Goal: Navigation & Orientation: Find specific page/section

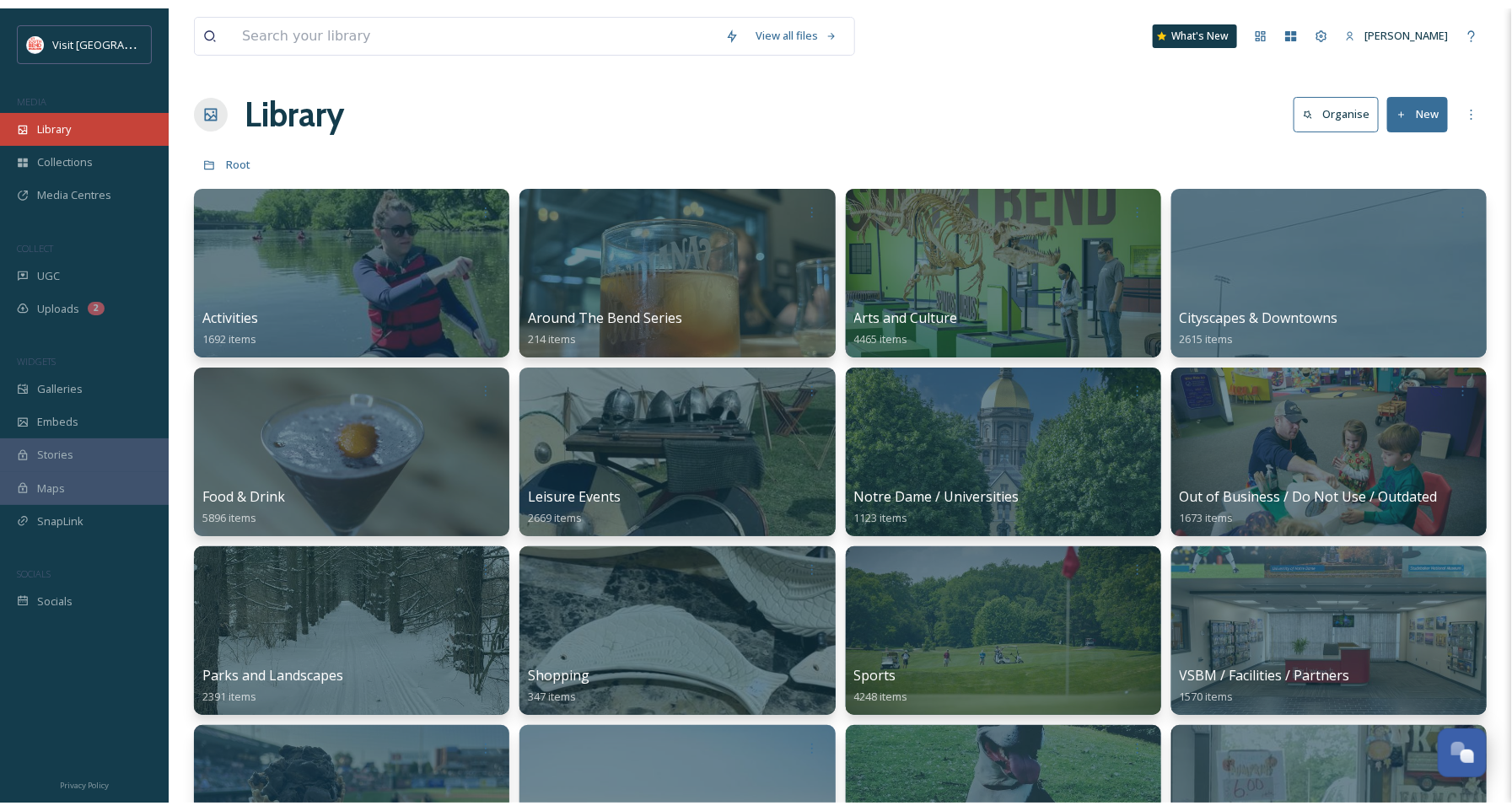
scroll to position [255, 0]
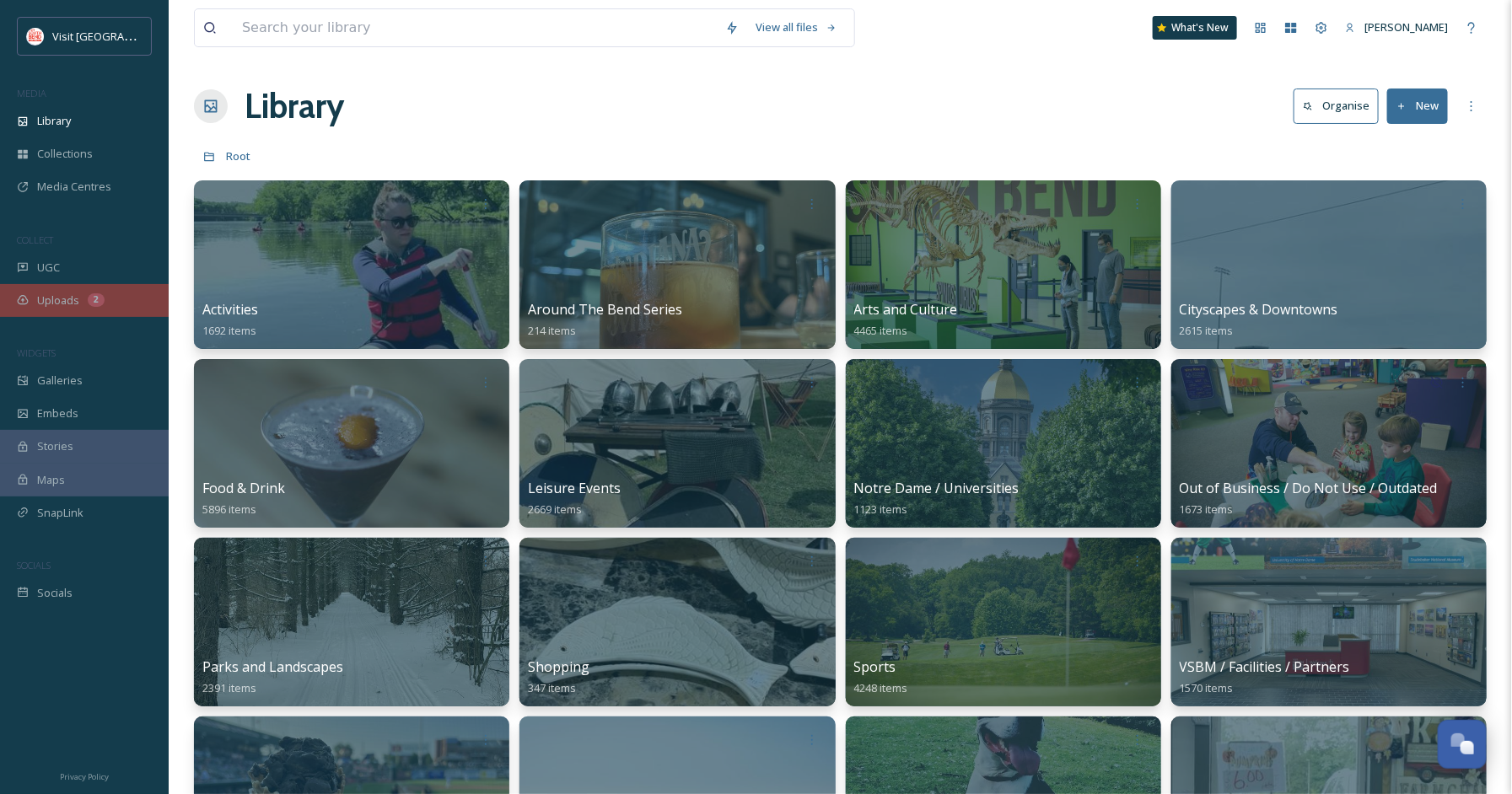
click at [92, 312] on div "Uploads 2" at bounding box center [84, 300] width 169 height 33
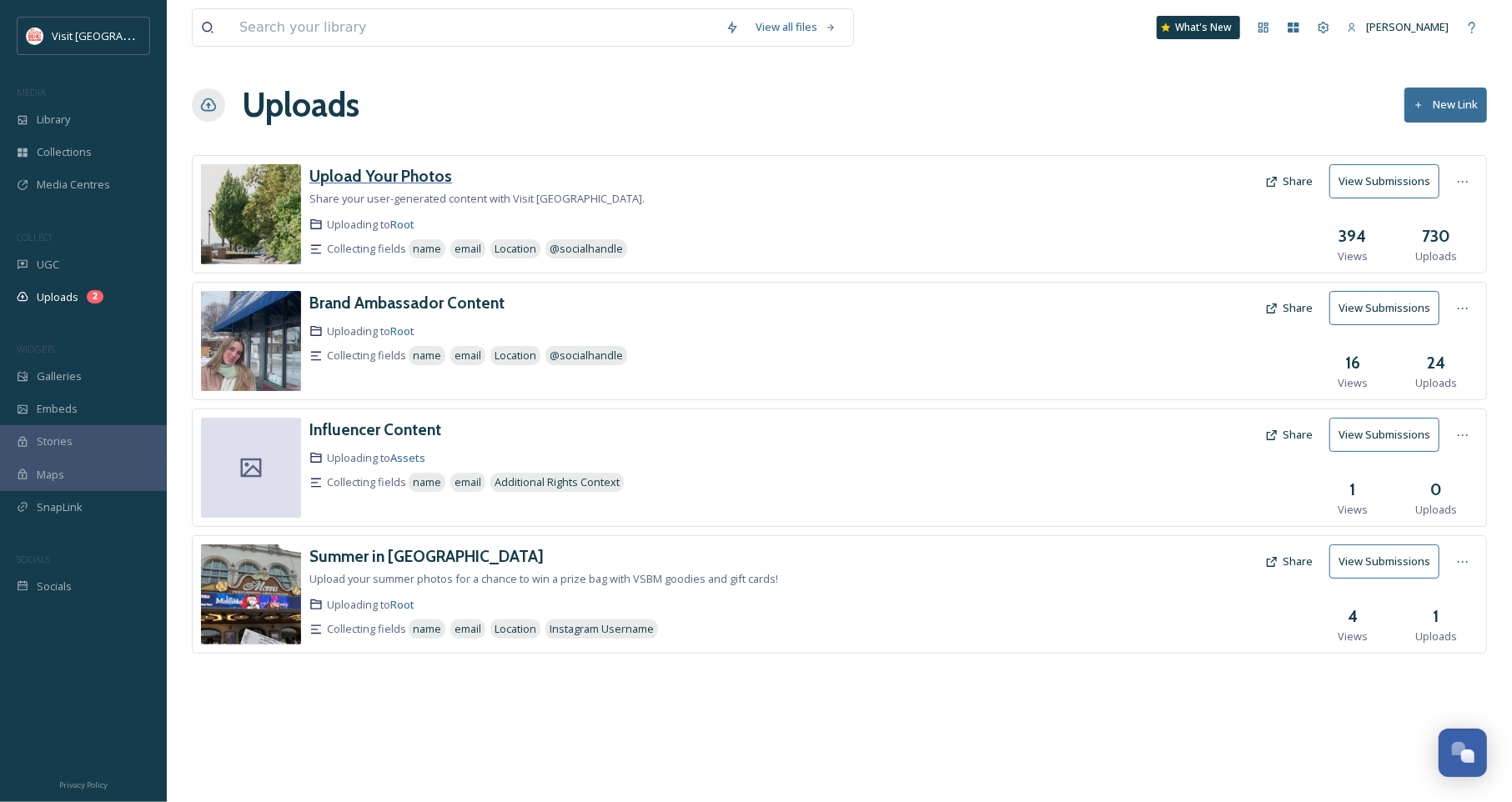
click at [377, 181] on h3 "Upload Your Photos" at bounding box center [380, 175] width 143 height 20
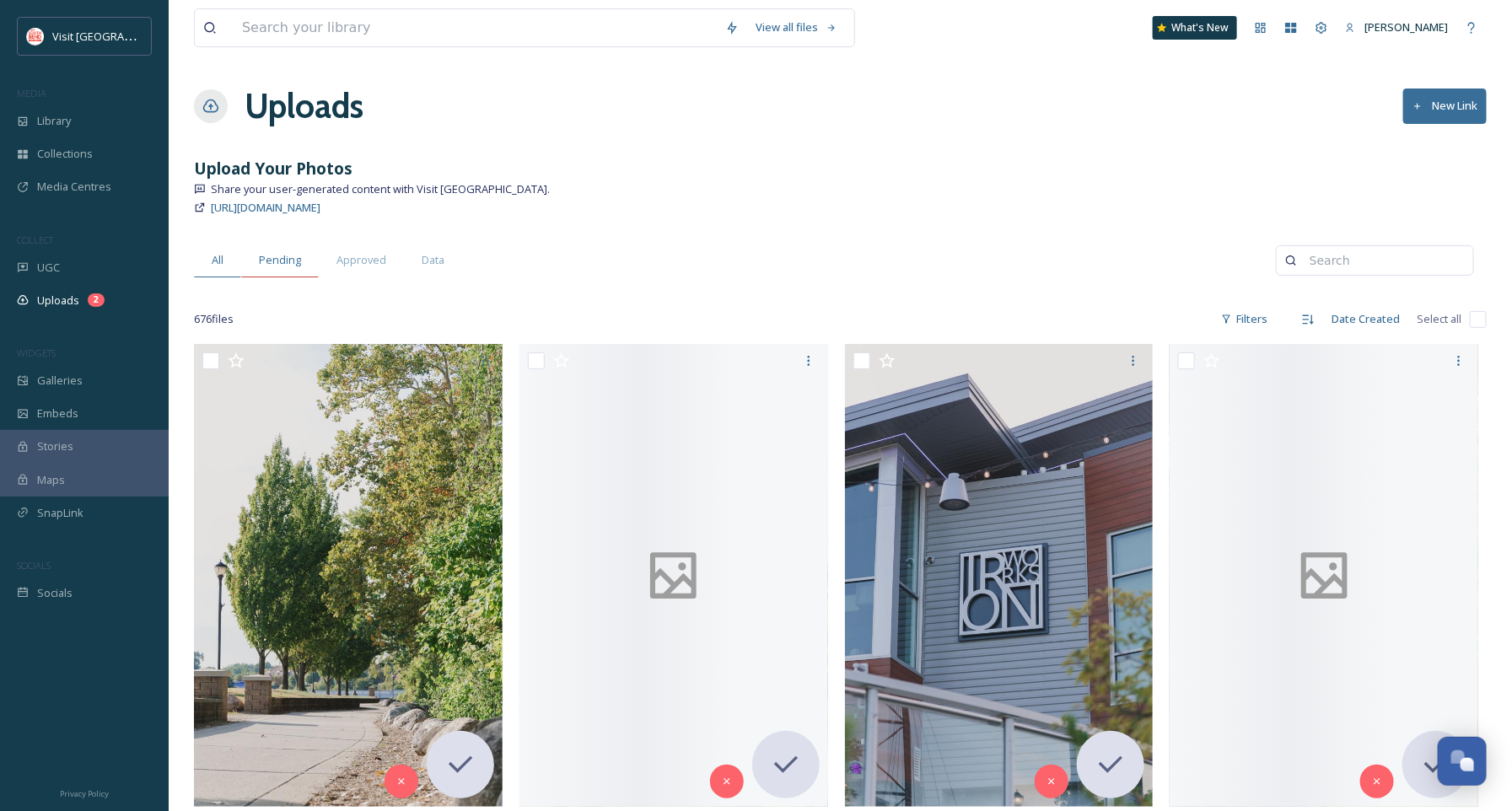
click at [276, 260] on span "Pending" at bounding box center [280, 260] width 42 height 16
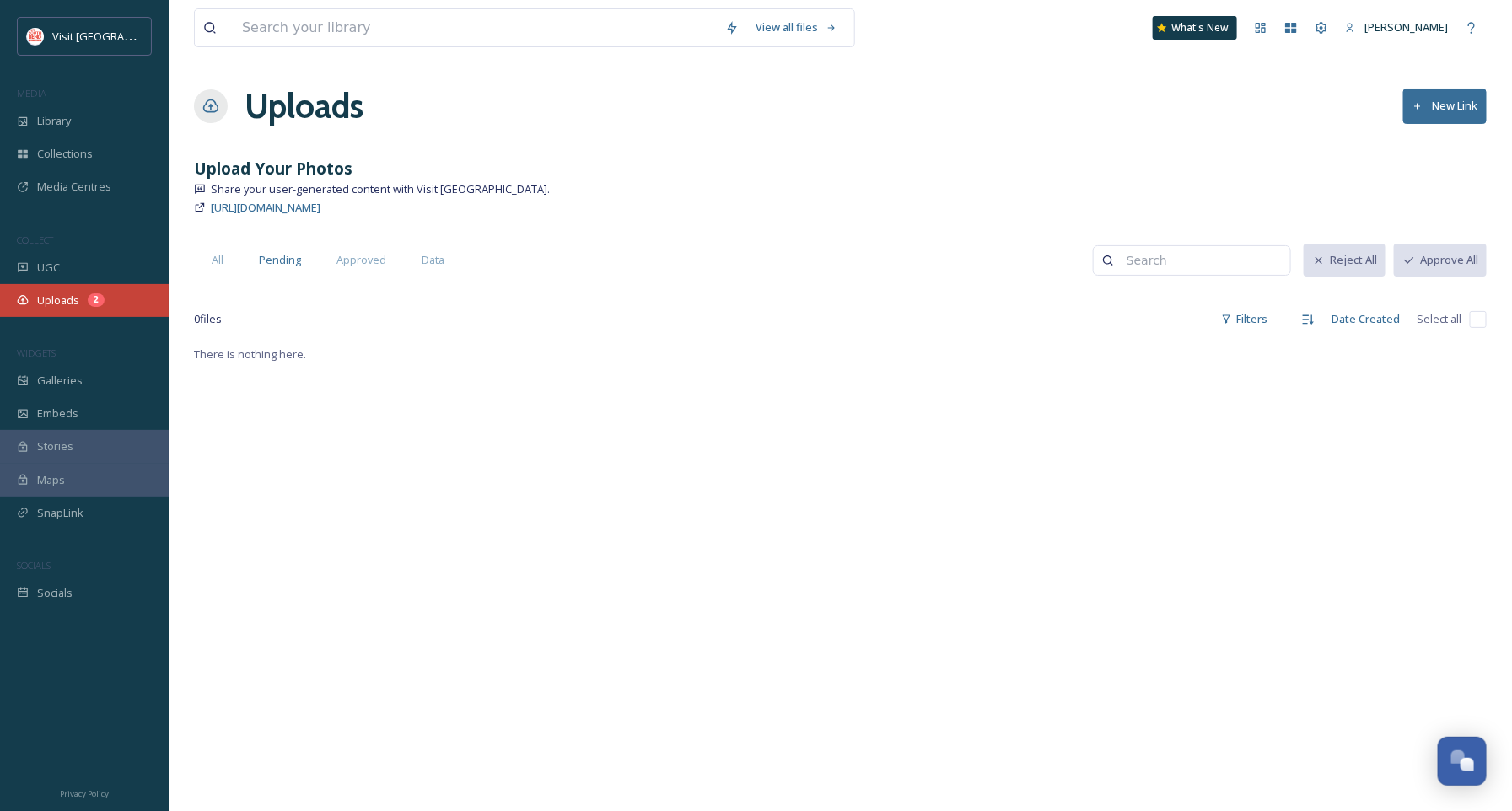
click at [97, 291] on div "Uploads 2" at bounding box center [84, 300] width 169 height 33
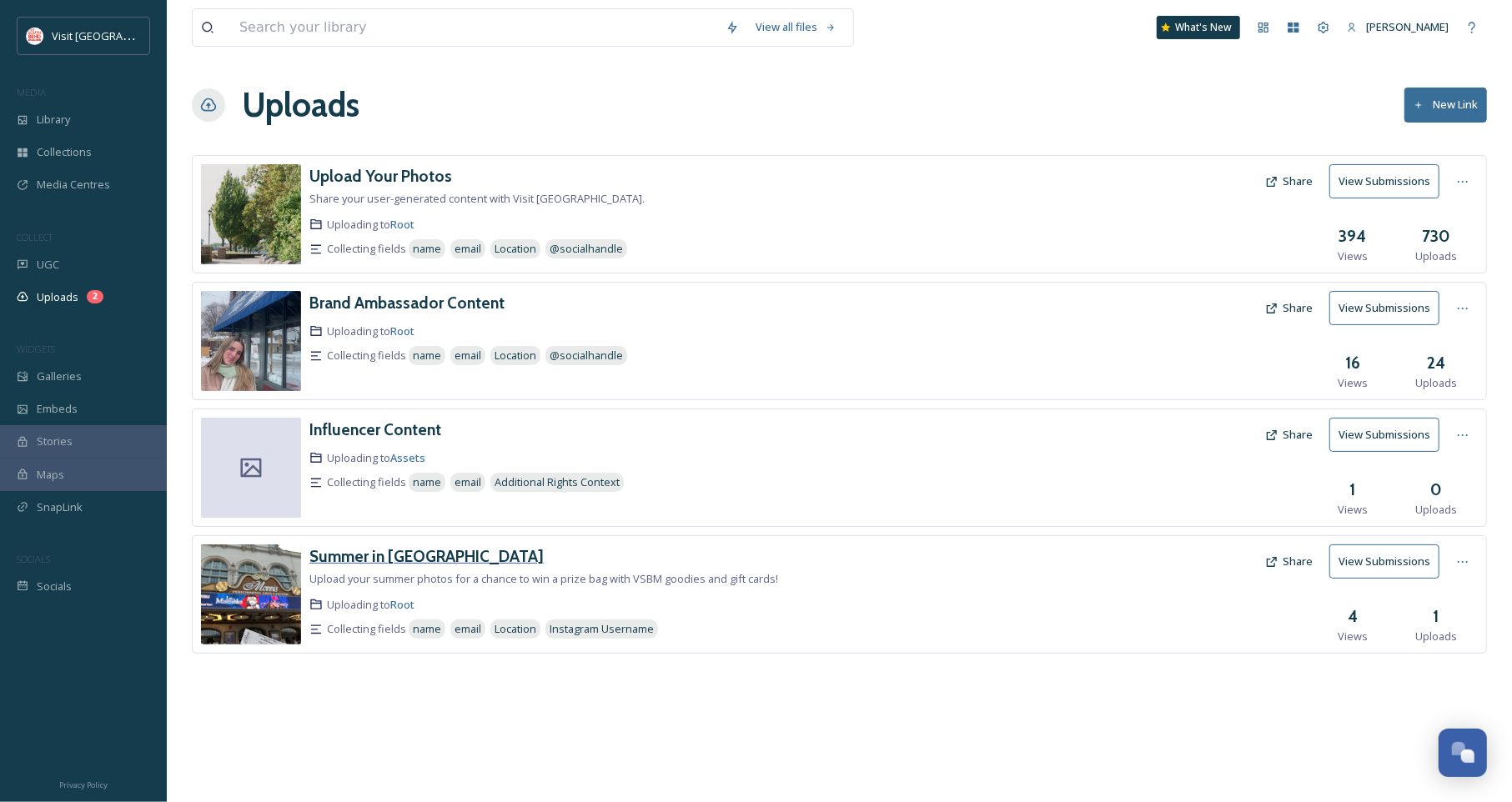
click at [386, 564] on h3 "Summer in [GEOGRAPHIC_DATA]" at bounding box center [427, 555] width 235 height 20
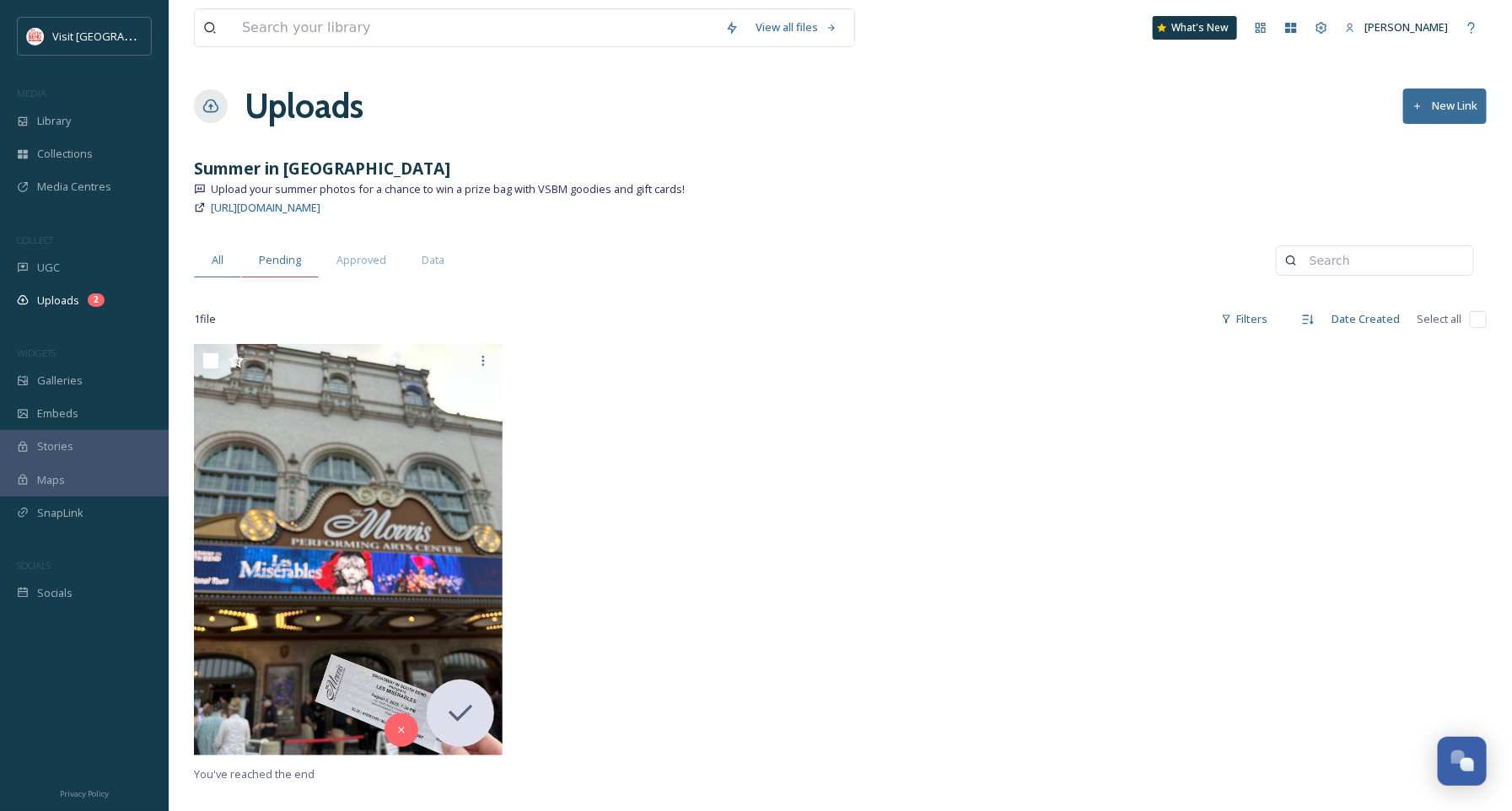
click at [269, 264] on span "Pending" at bounding box center [280, 260] width 42 height 16
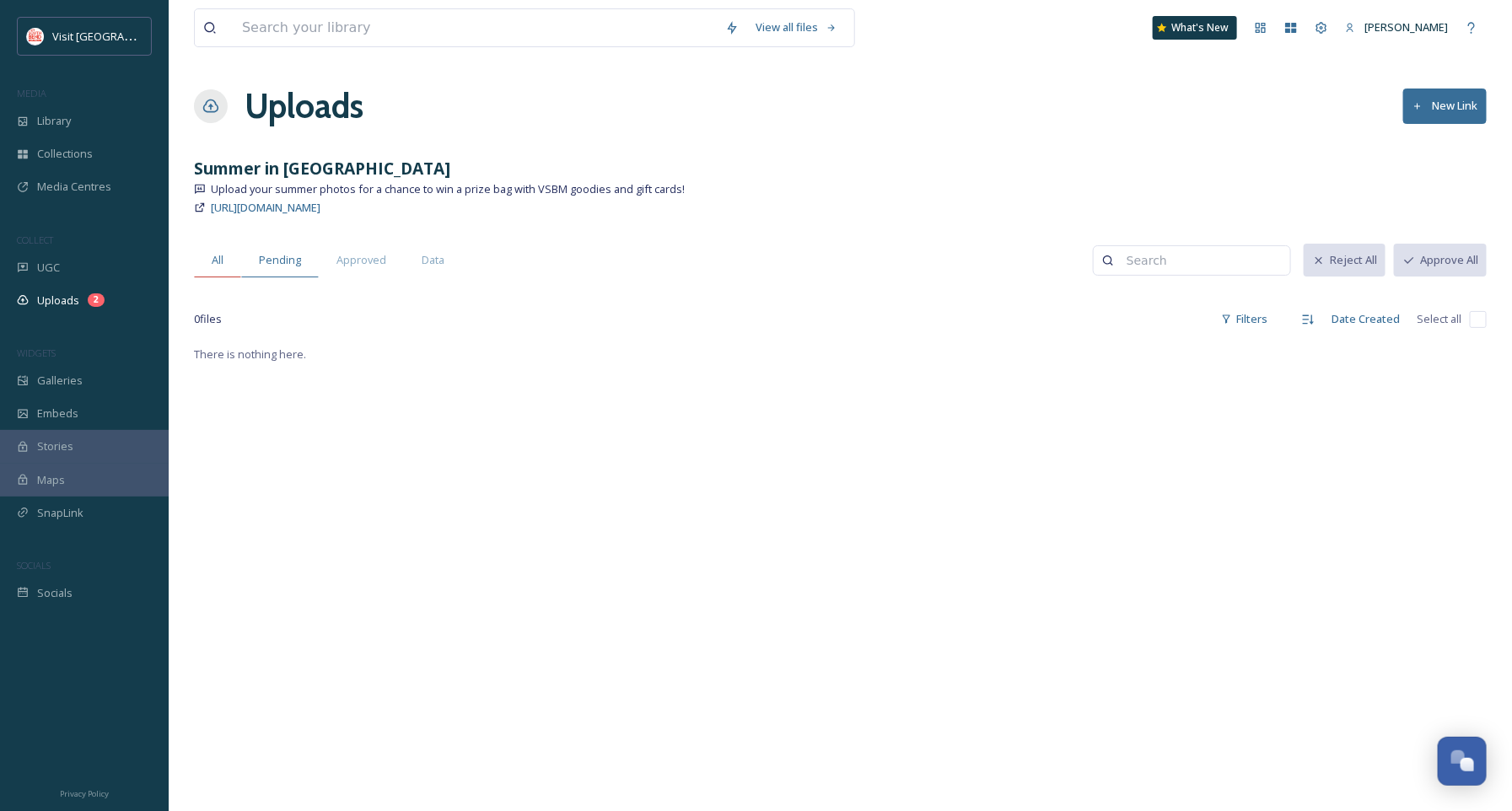
click at [209, 262] on div "All" at bounding box center [218, 260] width 47 height 35
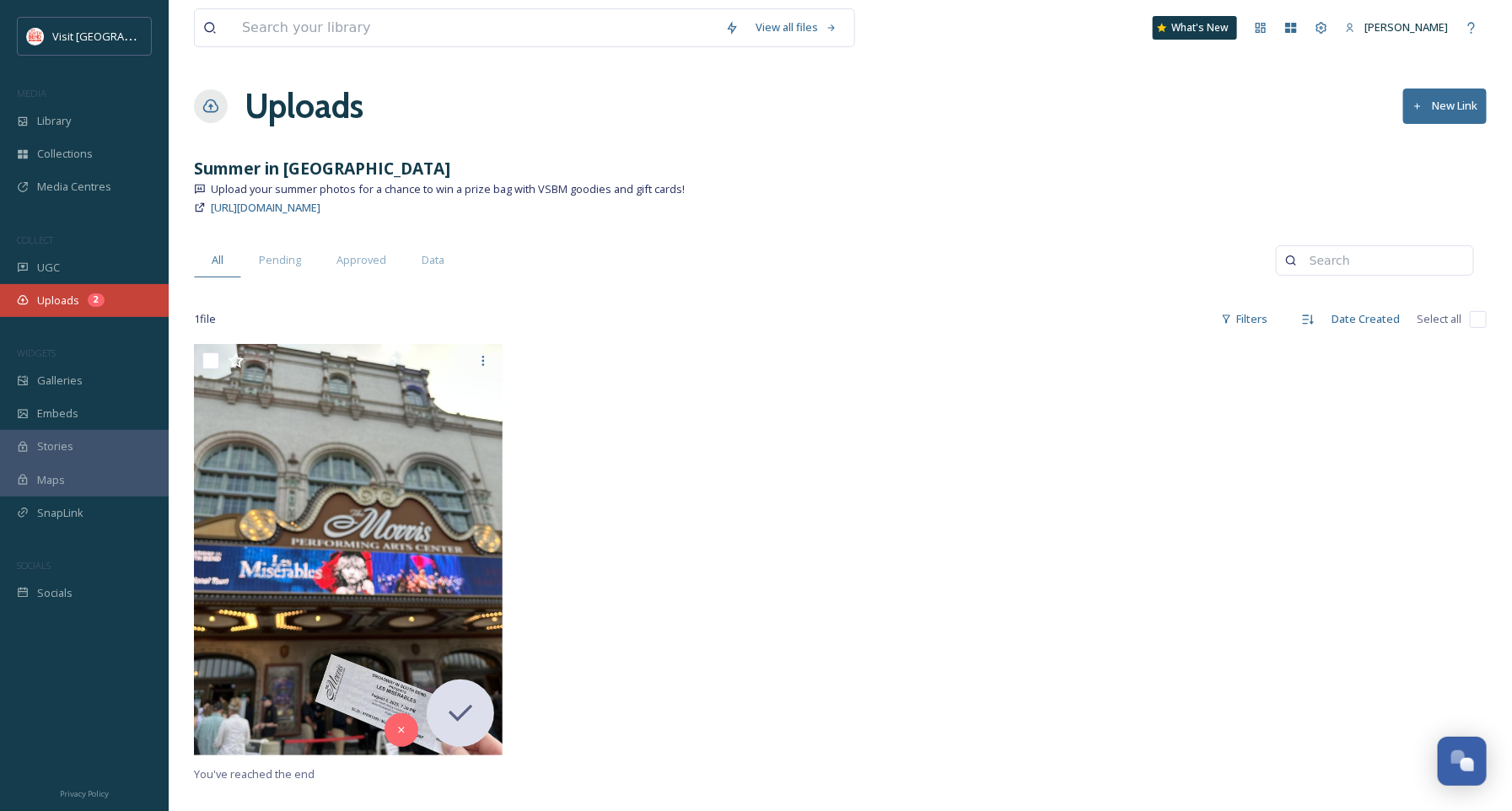
click at [45, 306] on span "Uploads" at bounding box center [57, 300] width 42 height 16
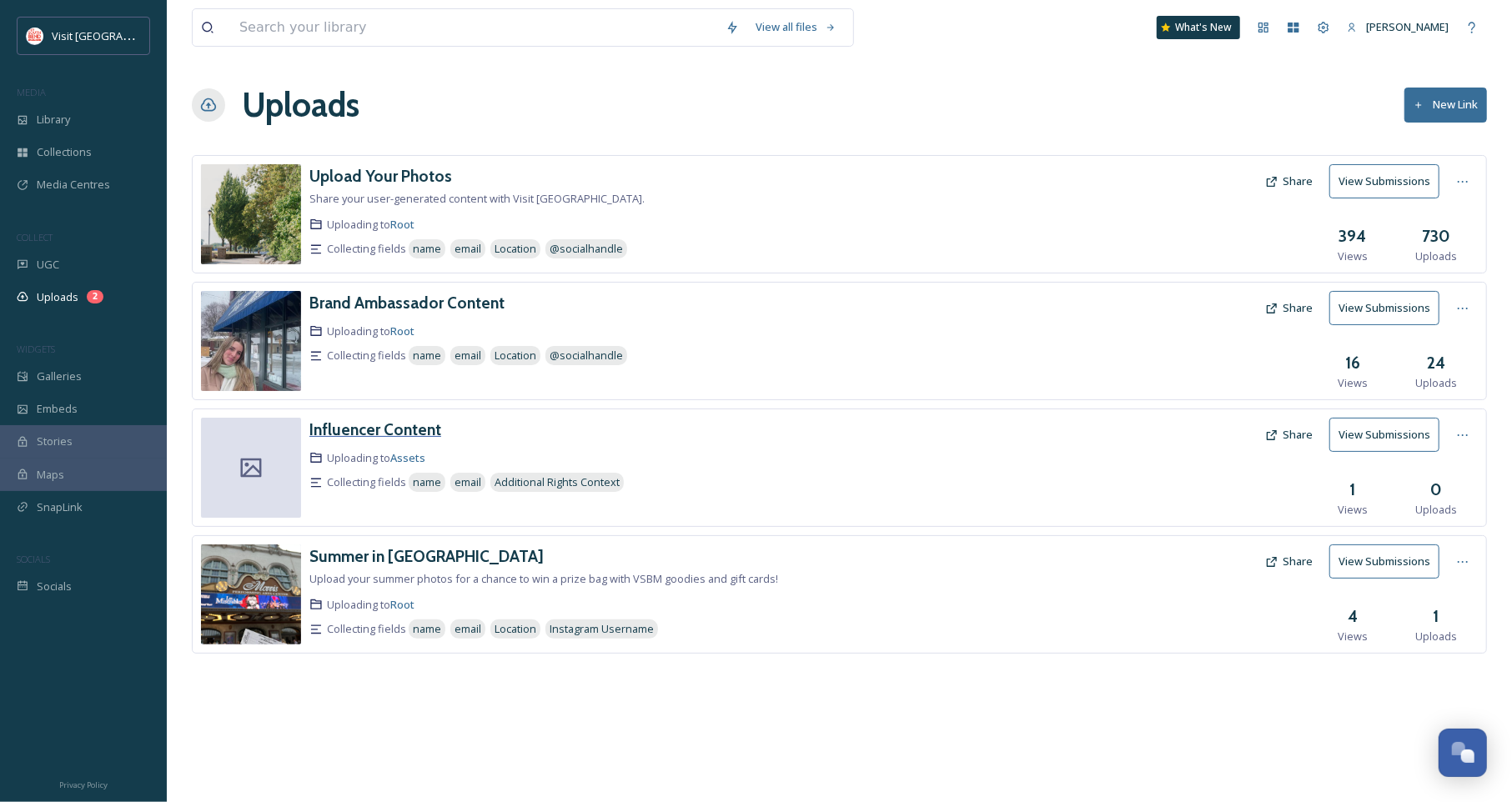
click at [384, 433] on h3 "Influencer Content" at bounding box center [375, 428] width 131 height 20
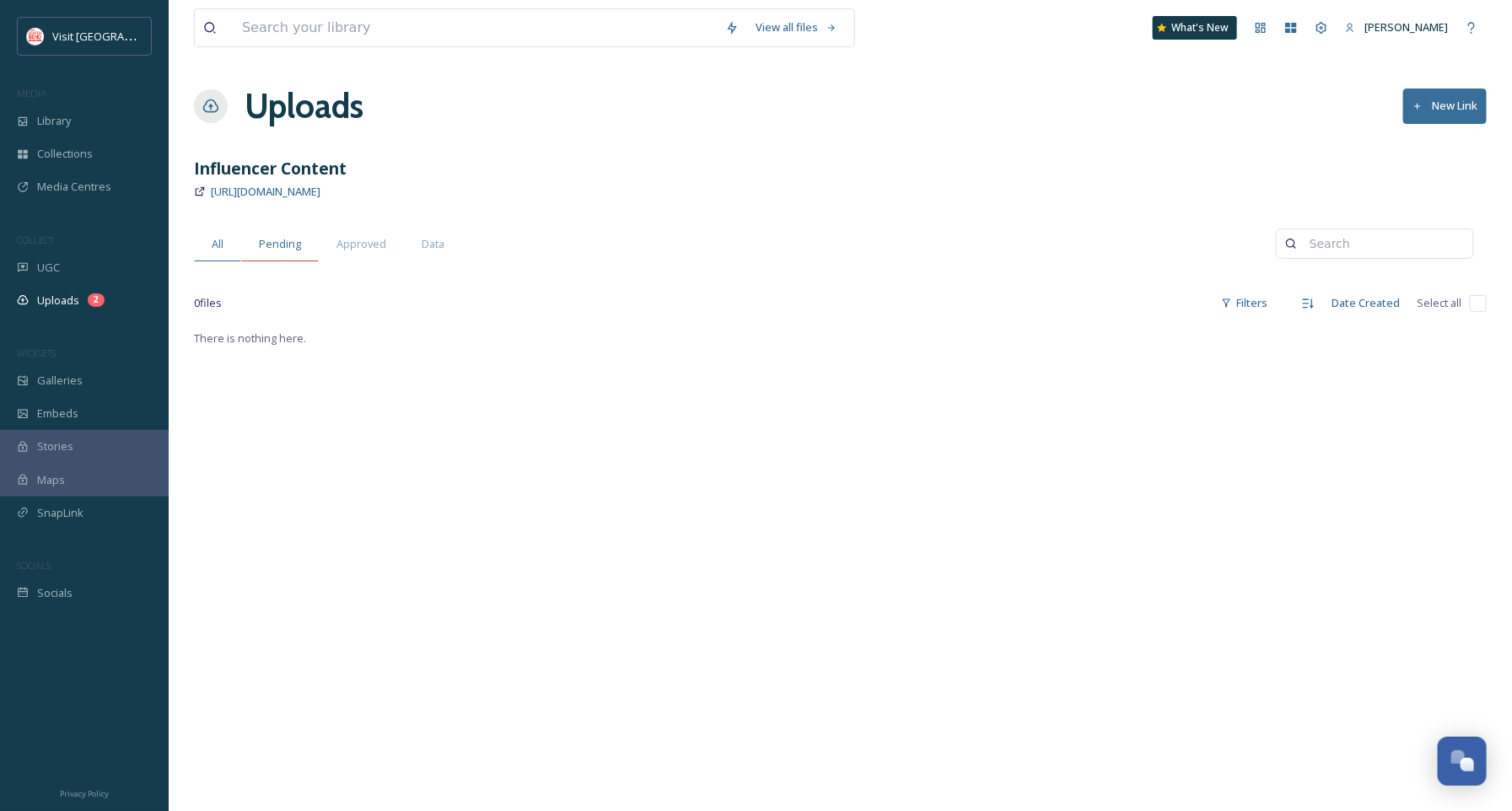
click at [278, 243] on span "Pending" at bounding box center [280, 244] width 42 height 16
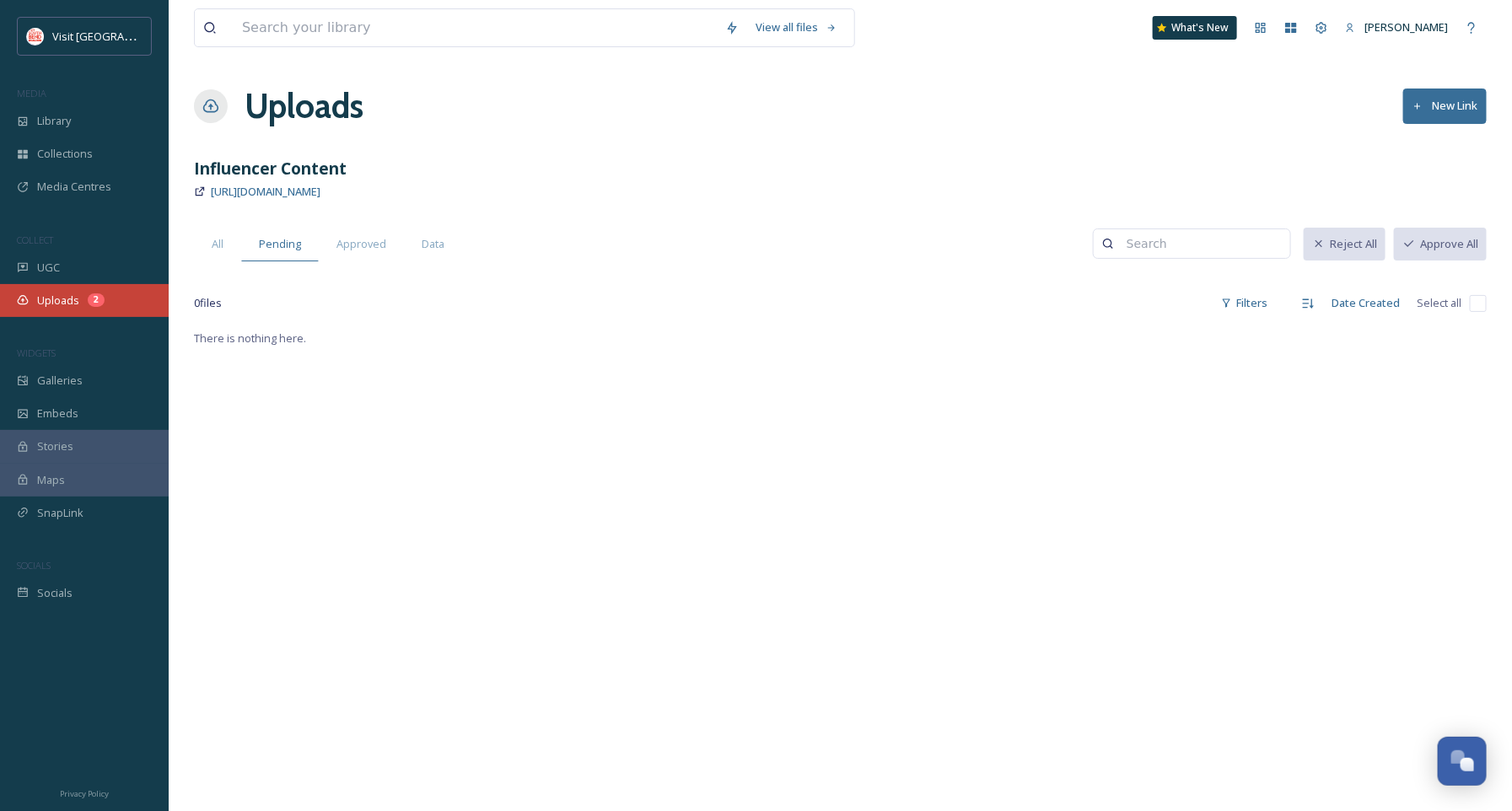
click at [76, 302] on span "Uploads" at bounding box center [57, 300] width 42 height 16
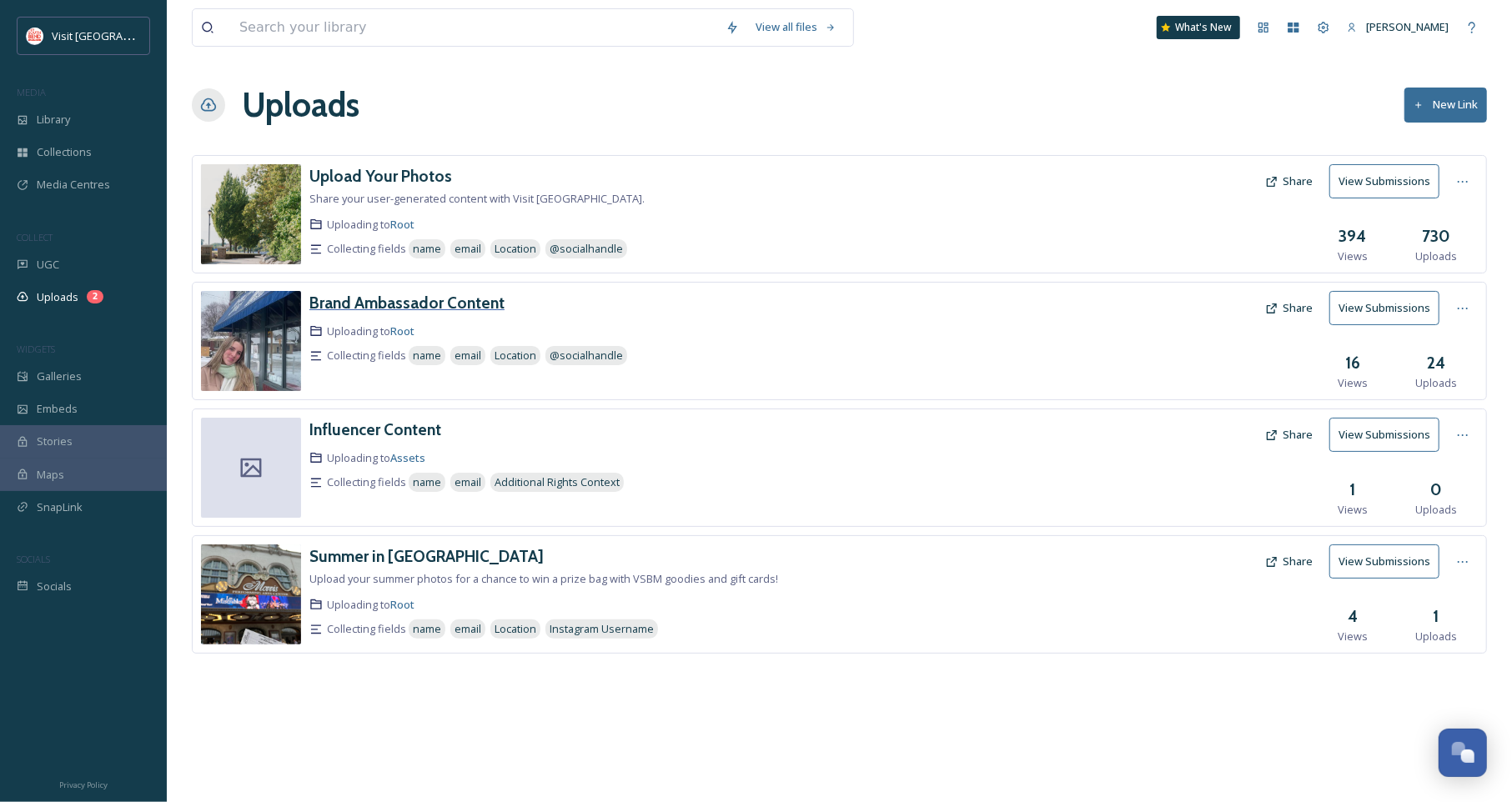
click at [334, 304] on h3 "Brand Ambassador Content" at bounding box center [406, 302] width 195 height 20
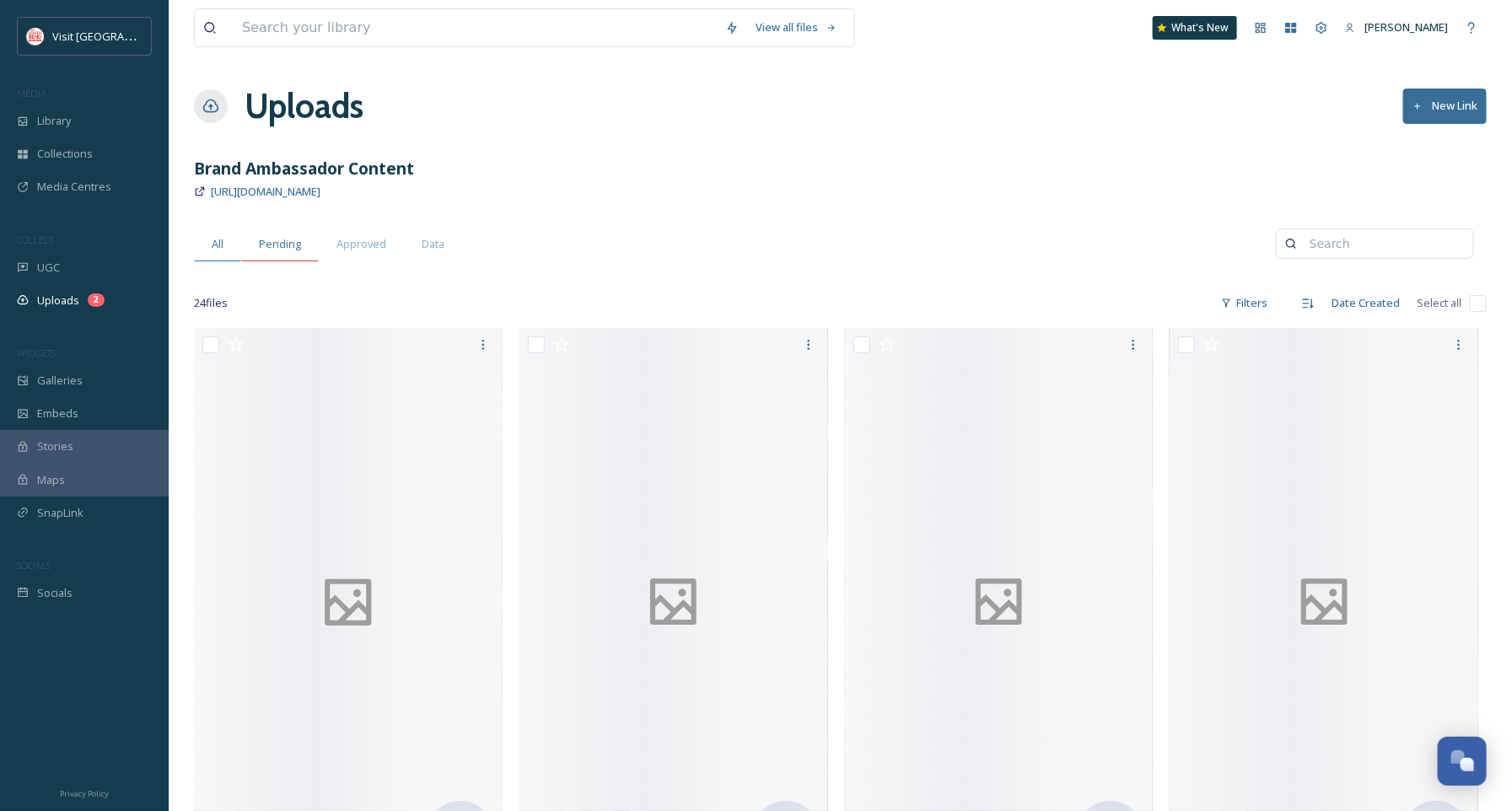
click at [269, 245] on span "Pending" at bounding box center [280, 244] width 42 height 16
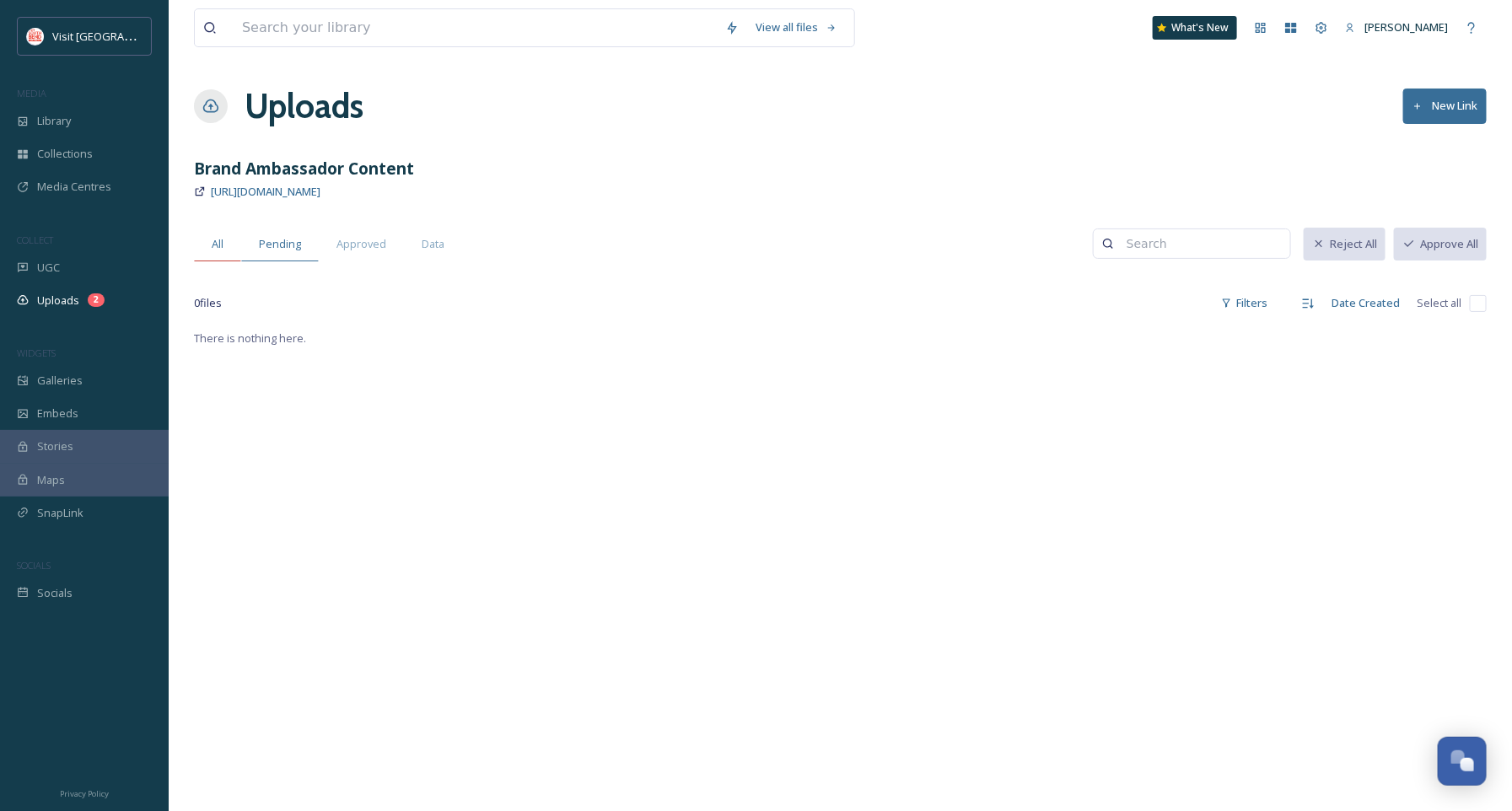
click at [199, 241] on div "All" at bounding box center [218, 244] width 47 height 35
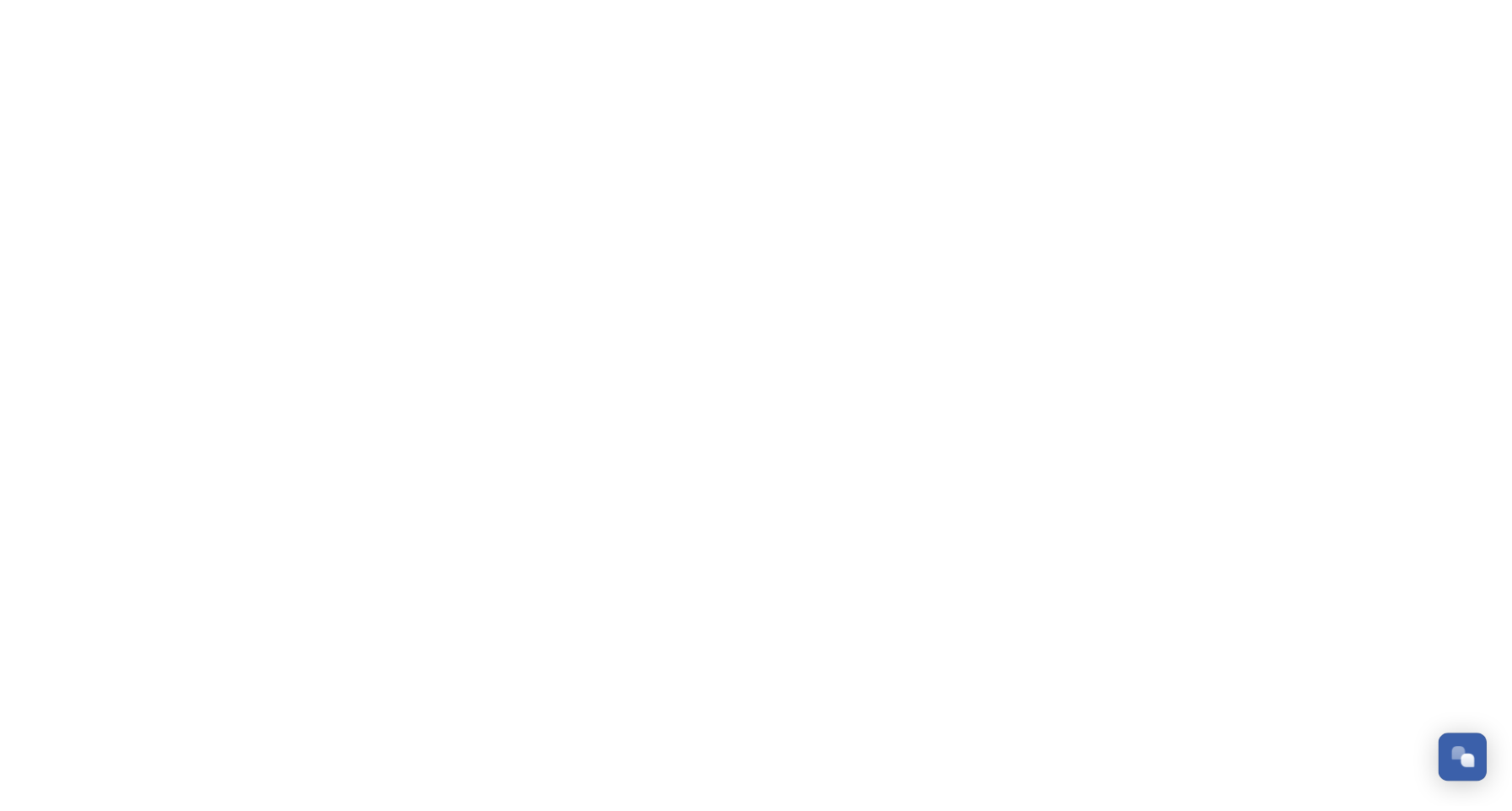
scroll to position [255, 0]
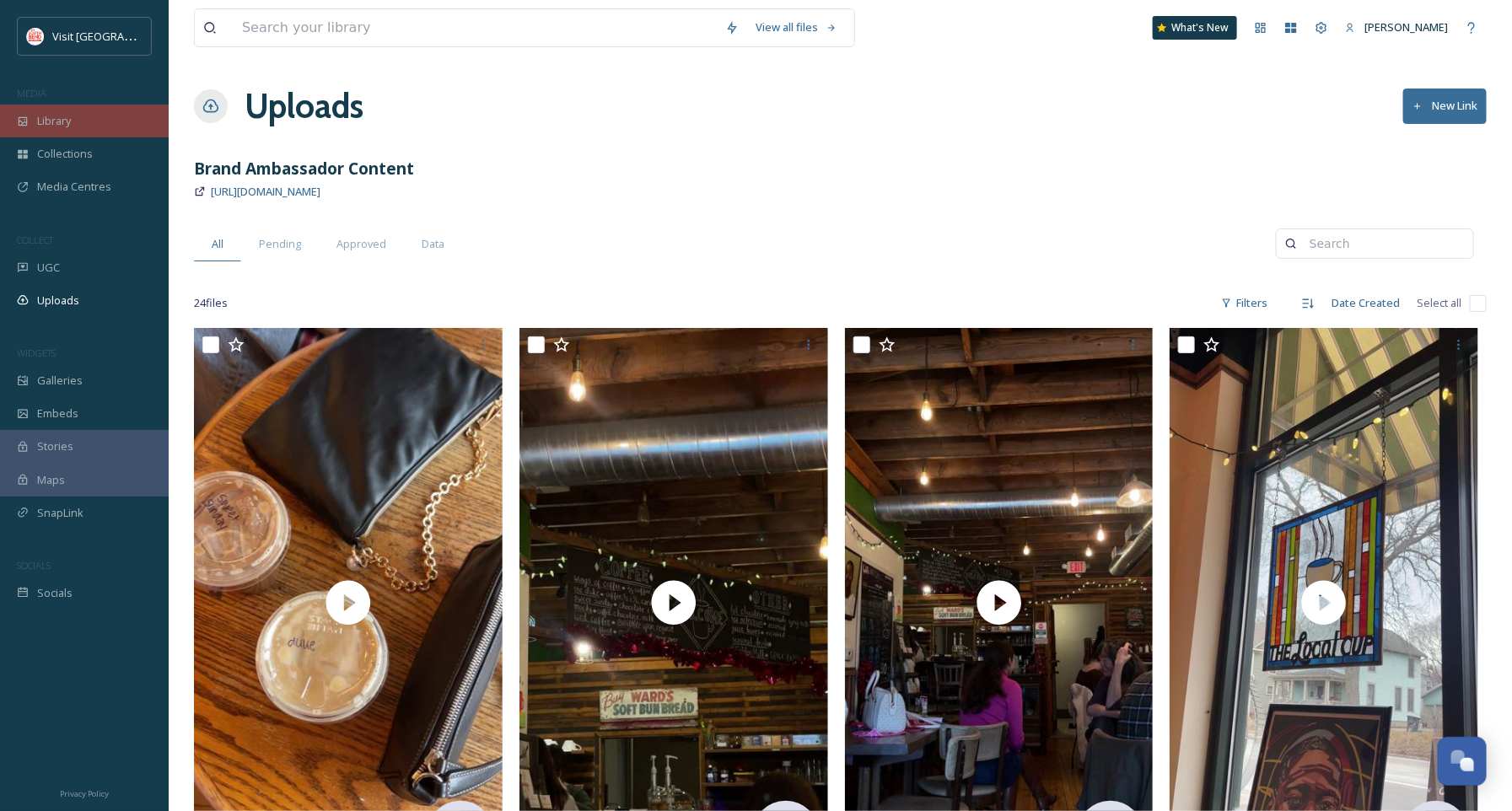
click at [102, 122] on div "Library" at bounding box center [84, 121] width 169 height 33
